Goal: Task Accomplishment & Management: Complete application form

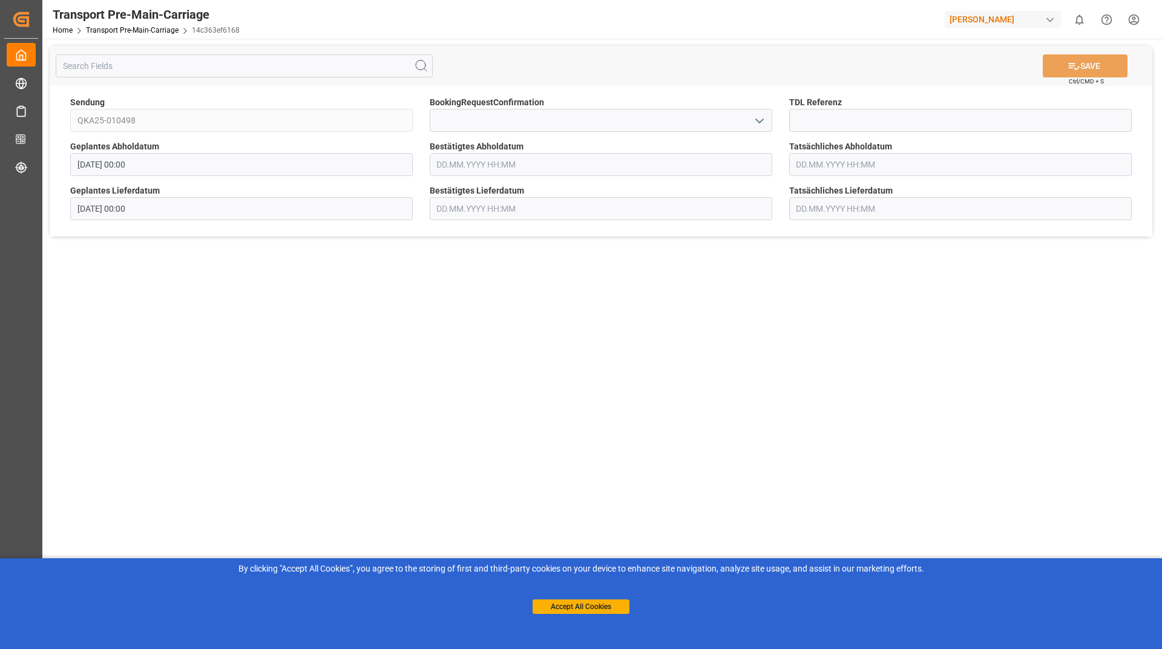
click at [753, 127] on icon "open menu" at bounding box center [759, 121] width 15 height 15
click at [646, 142] on div "Yes" at bounding box center [600, 147] width 341 height 27
type input "Yes"
click at [1073, 58] on button "SAVE" at bounding box center [1085, 65] width 85 height 23
click at [758, 119] on icon "open menu" at bounding box center [759, 121] width 15 height 15
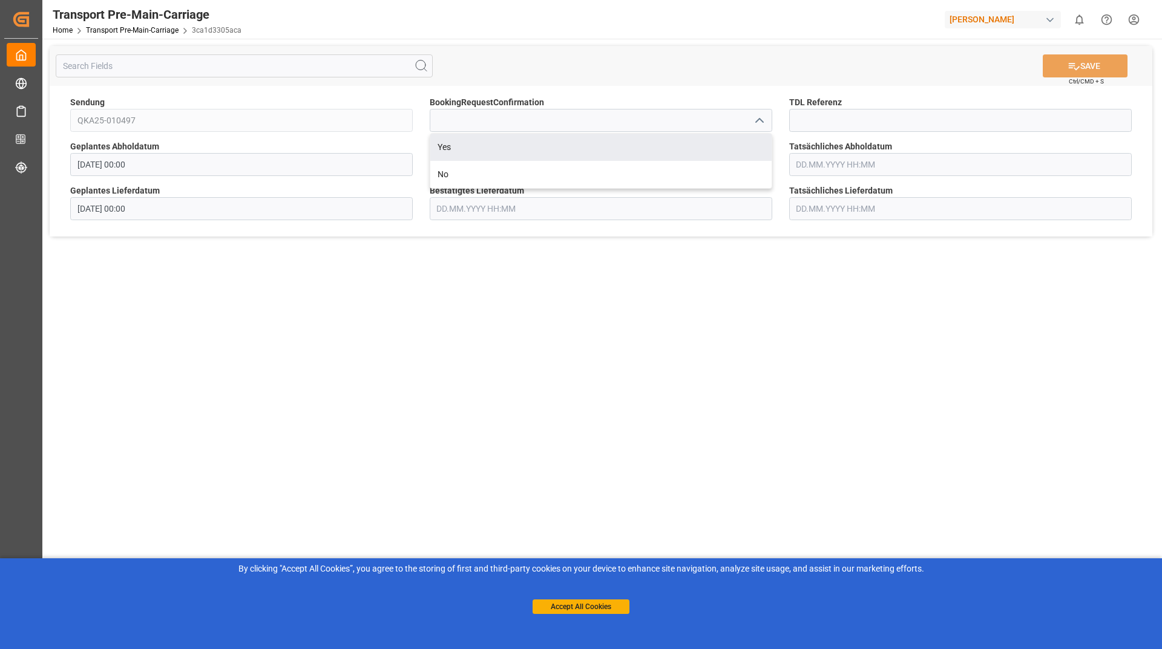
click at [633, 150] on div "Yes" at bounding box center [600, 147] width 341 height 27
type input "Yes"
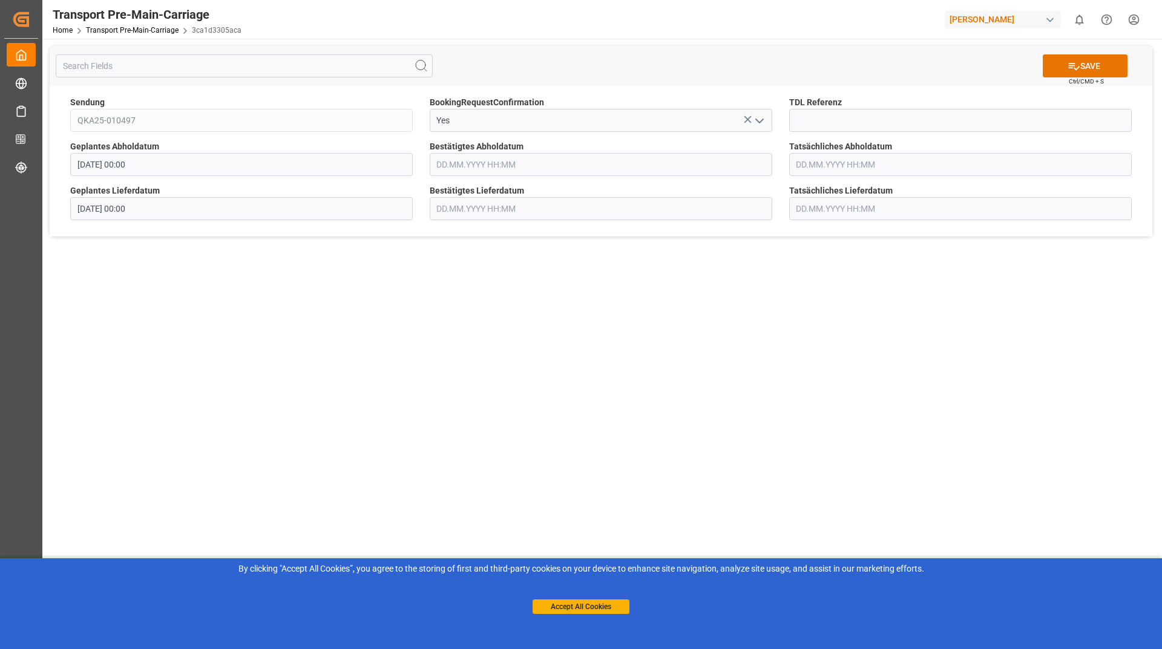
click at [1084, 50] on div "SAVE Ctrl/CMD + S" at bounding box center [601, 66] width 1102 height 40
click at [1082, 66] on button "SAVE" at bounding box center [1085, 65] width 85 height 23
type input "[DATE] 00:00"
